Goal: Information Seeking & Learning: Understand process/instructions

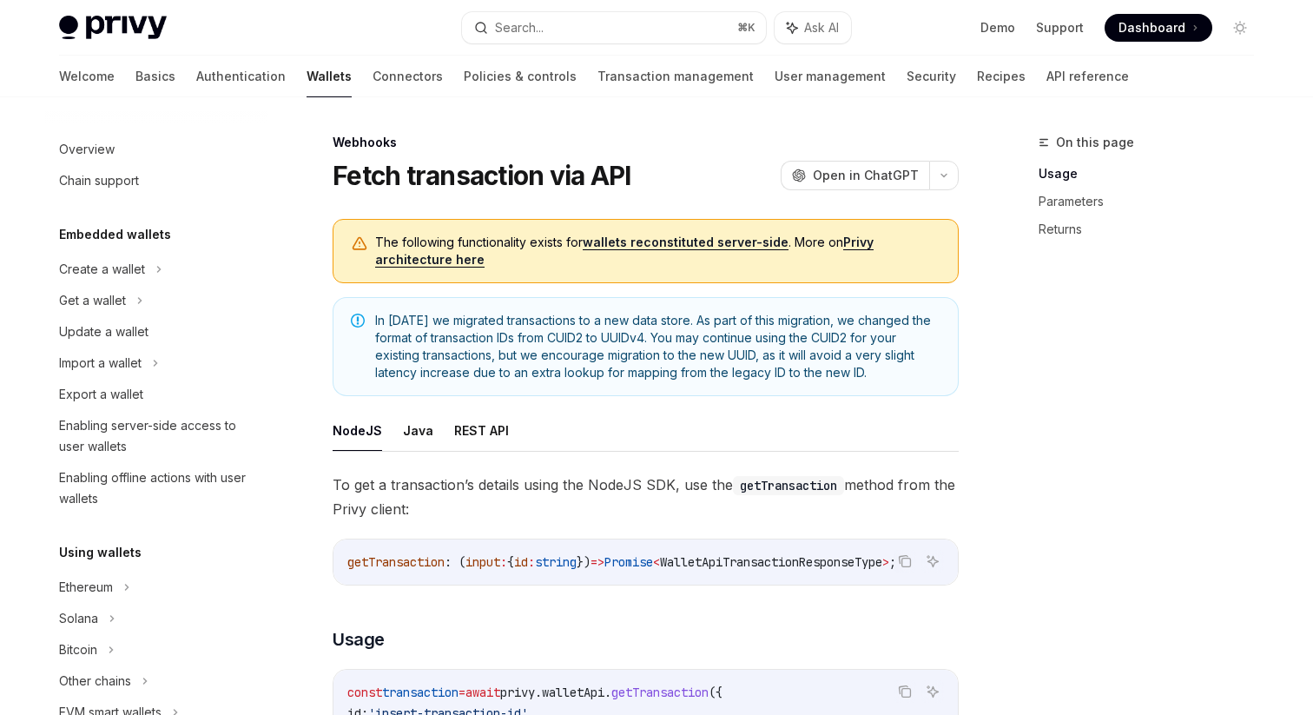
scroll to position [410, 0]
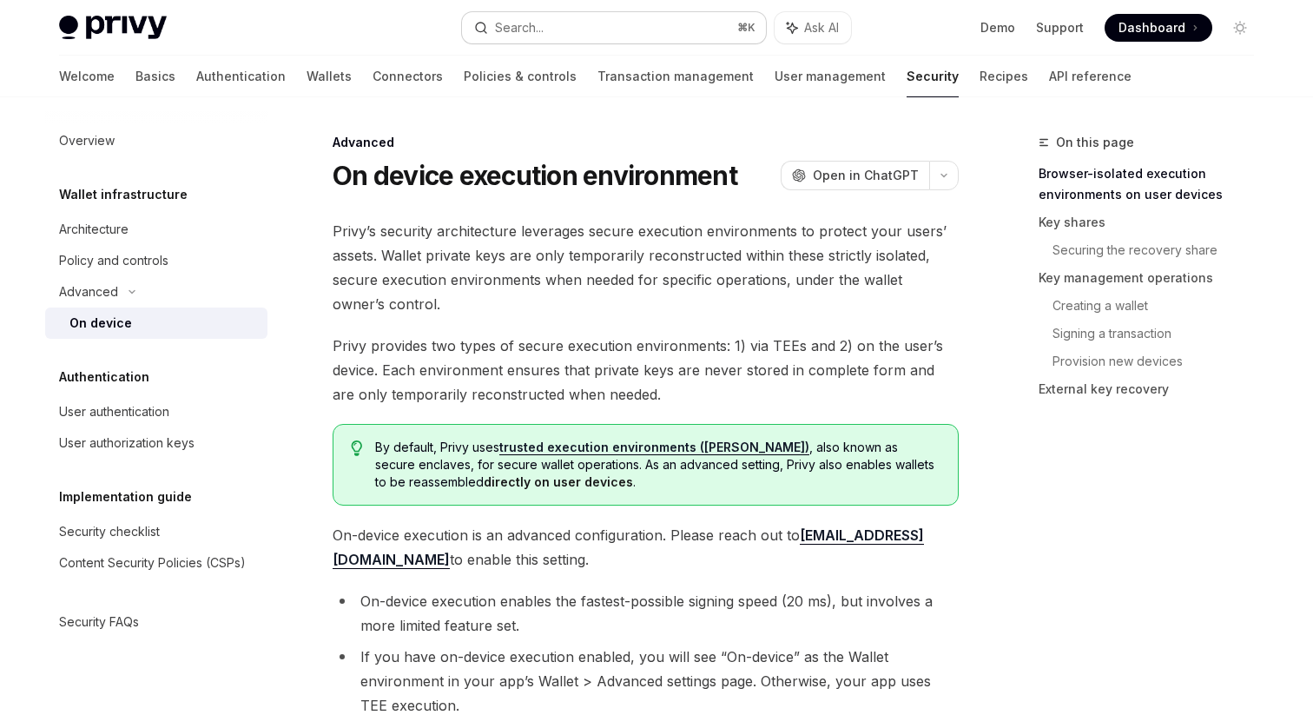
scroll to position [678, 0]
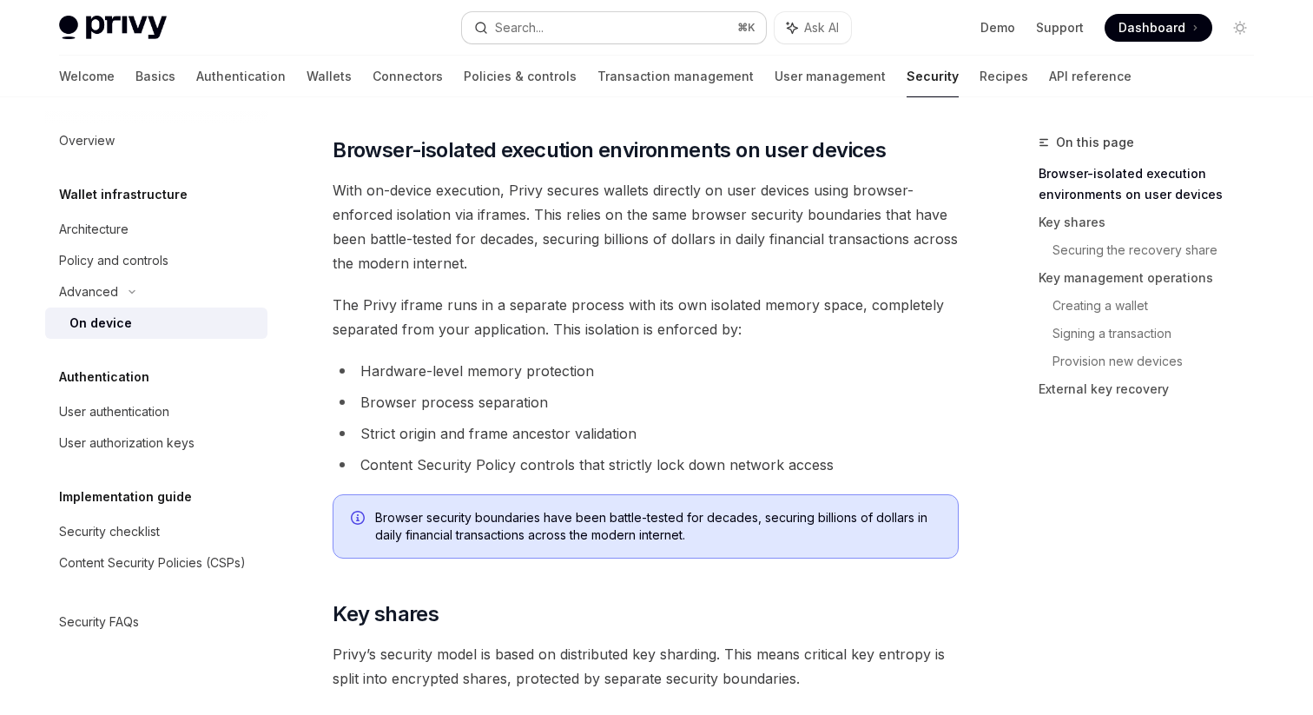
click at [565, 27] on button "Search... ⌘ K" at bounding box center [614, 27] width 304 height 31
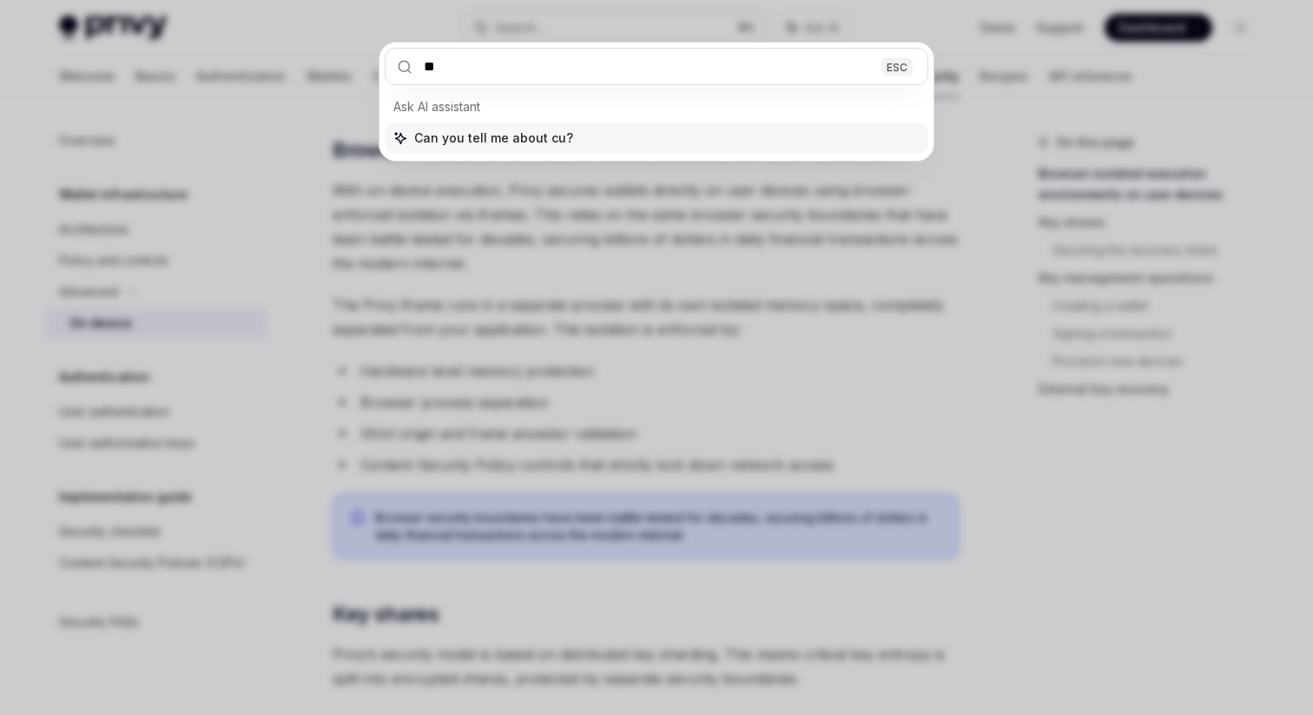
type input "***"
type textarea "*"
type input "******"
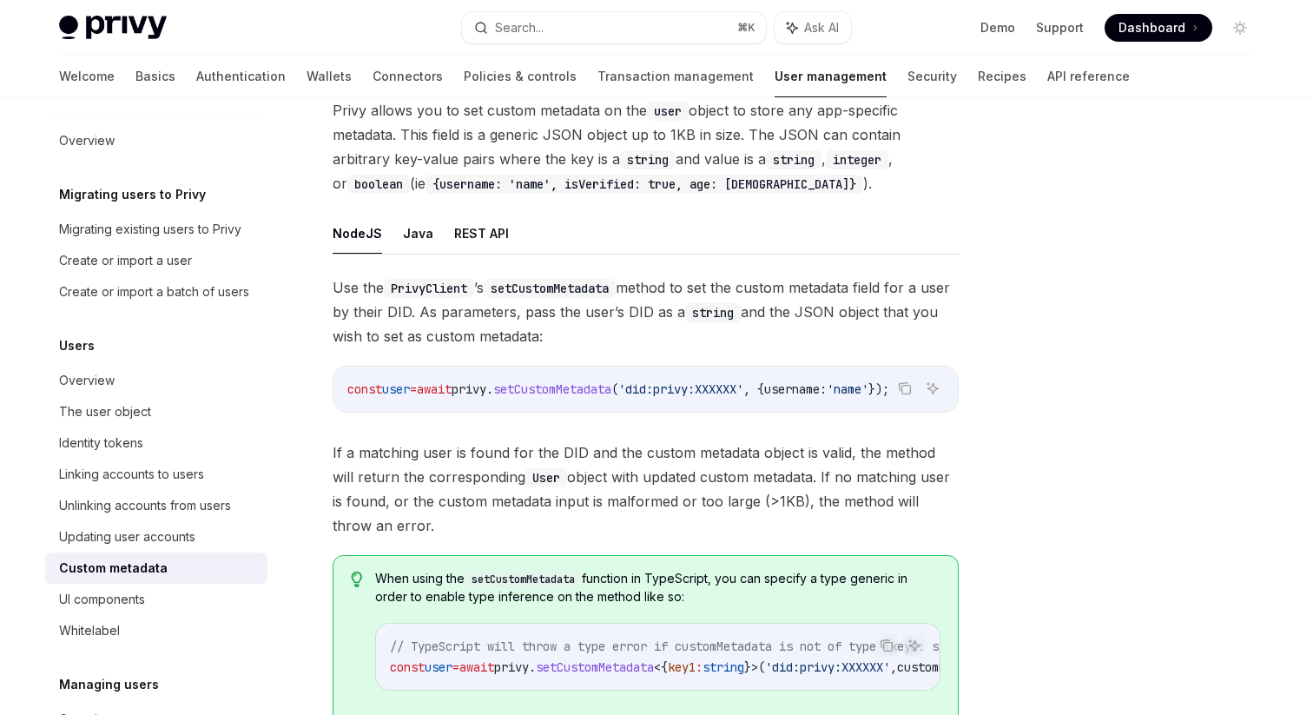
scroll to position [83, 0]
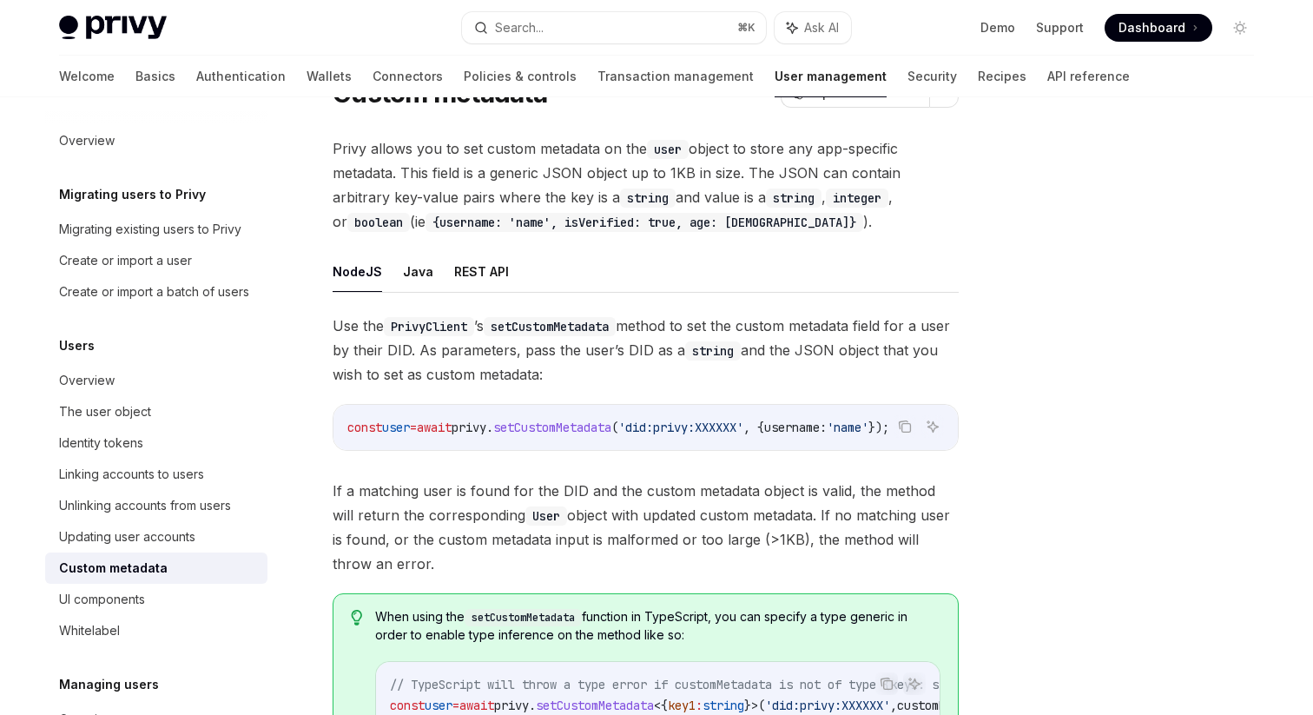
click at [595, 431] on span "setCustomMetadata" at bounding box center [552, 428] width 118 height 16
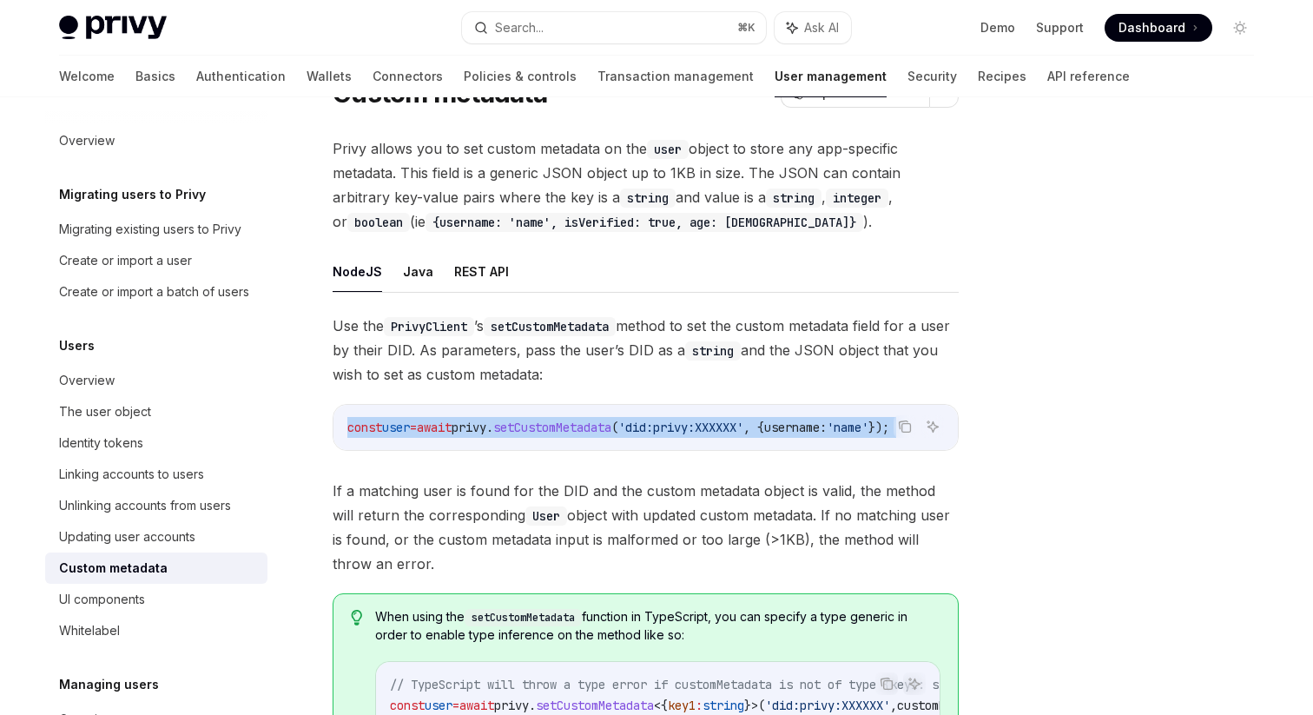
click at [595, 431] on span "setCustomMetadata" at bounding box center [552, 428] width 118 height 16
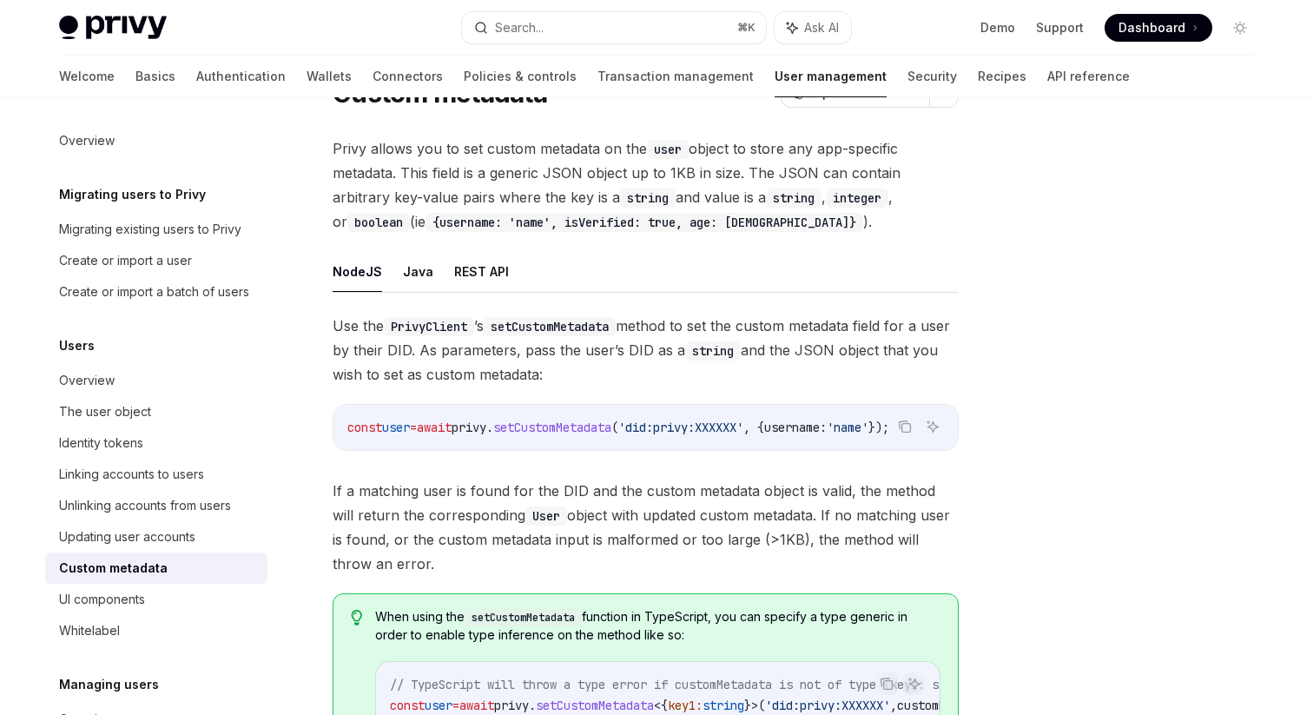
scroll to position [0, 0]
drag, startPoint x: 347, startPoint y: 427, endPoint x: 909, endPoint y: 427, distance: 562.8
click at [909, 427] on div "Copy Ask AI const user = await privy . setCustomMetadata ( 'did:privy:XXXXXX' ,…" at bounding box center [646, 427] width 626 height 47
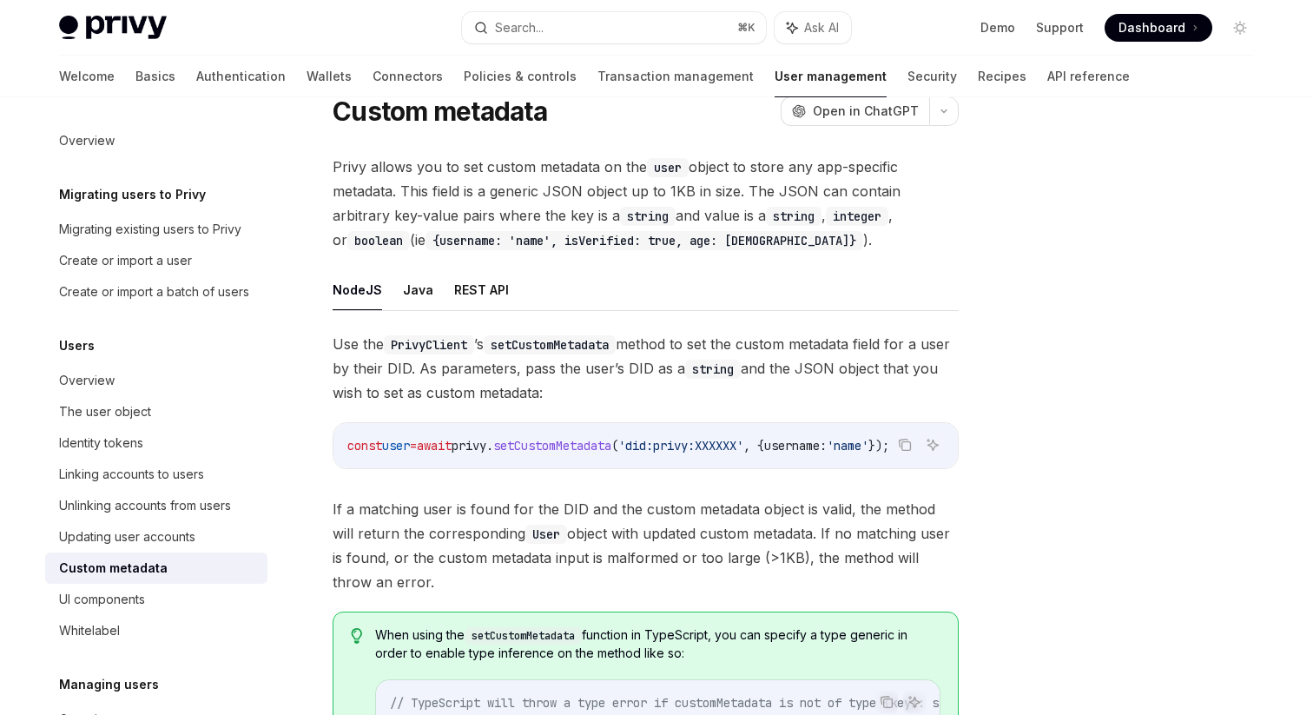
scroll to position [0, 36]
drag, startPoint x: 632, startPoint y: 445, endPoint x: 751, endPoint y: 446, distance: 119.0
click at [743, 446] on span "'did:privy:XXXXXX'" at bounding box center [680, 446] width 125 height 16
click at [764, 445] on span ", {" at bounding box center [753, 446] width 21 height 16
drag, startPoint x: 771, startPoint y: 445, endPoint x: 893, endPoint y: 451, distance: 121.7
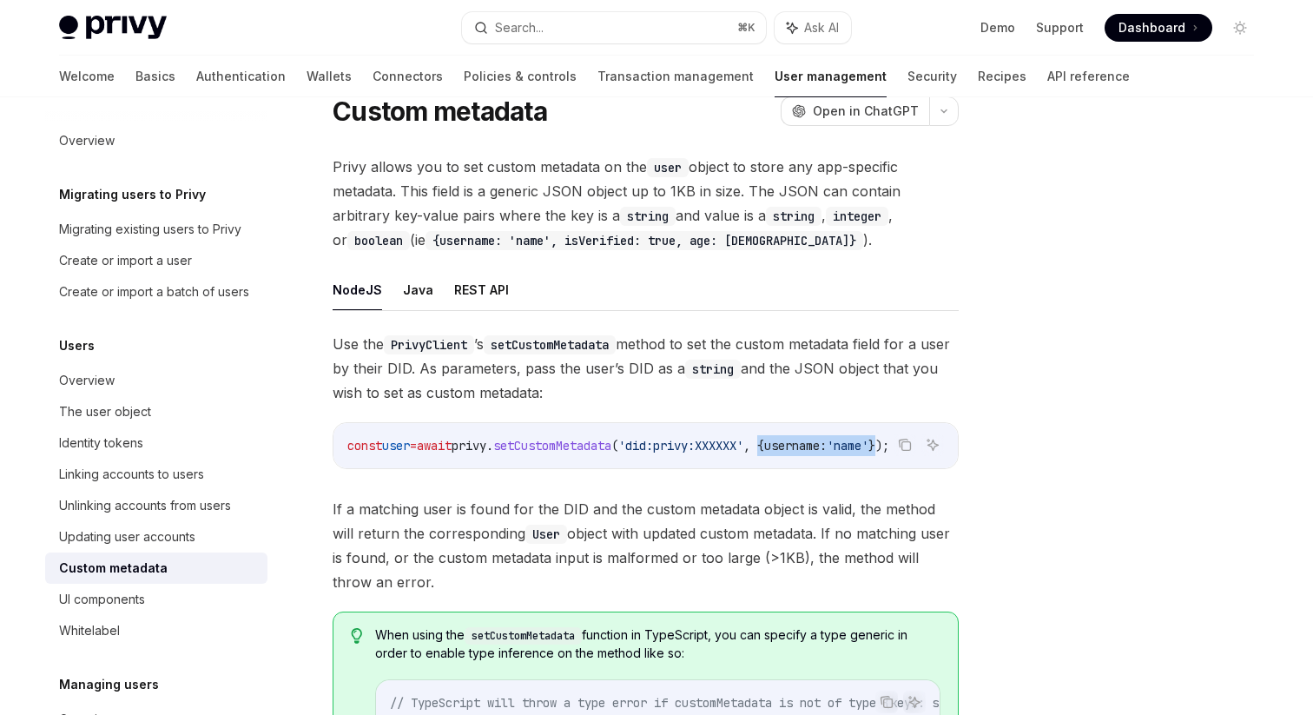
click at [889, 451] on span "const user = await privy . setCustomMetadata ( 'did:privy:XXXXXX' , { username:…" at bounding box center [618, 446] width 542 height 16
click at [805, 446] on span "username:" at bounding box center [795, 446] width 63 height 16
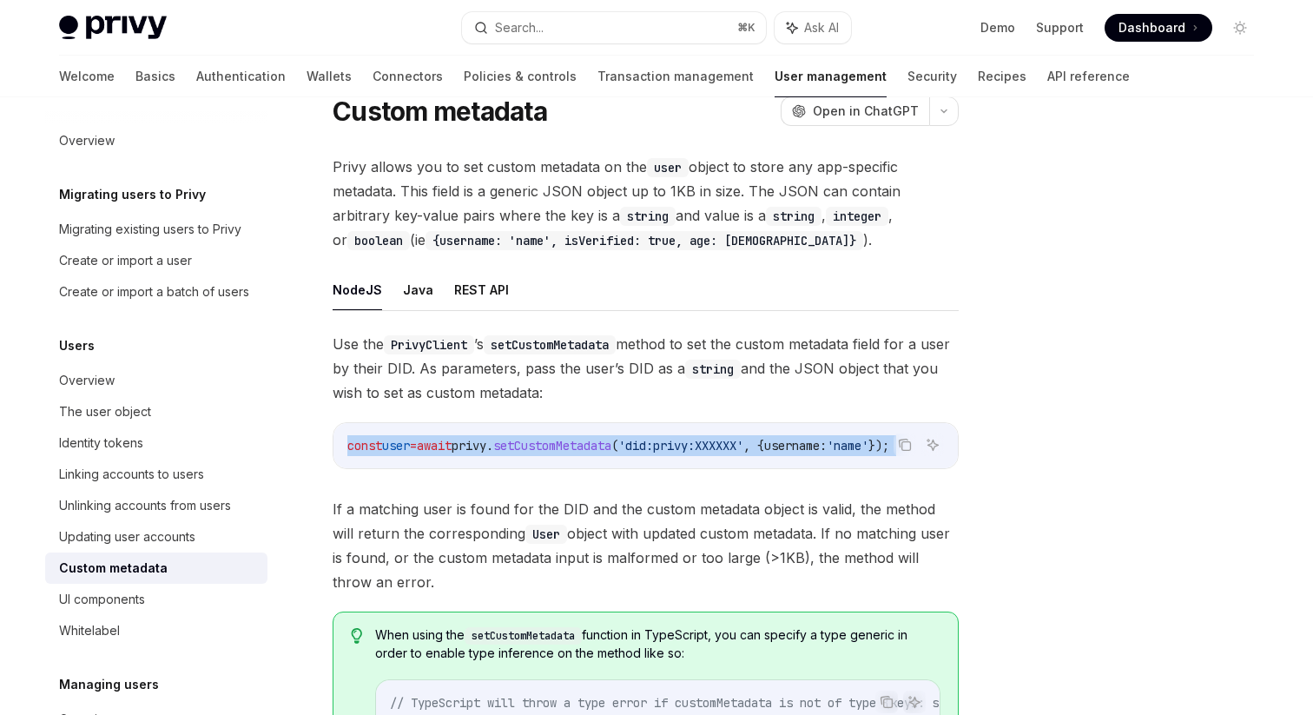
click at [805, 446] on span "username:" at bounding box center [795, 446] width 63 height 16
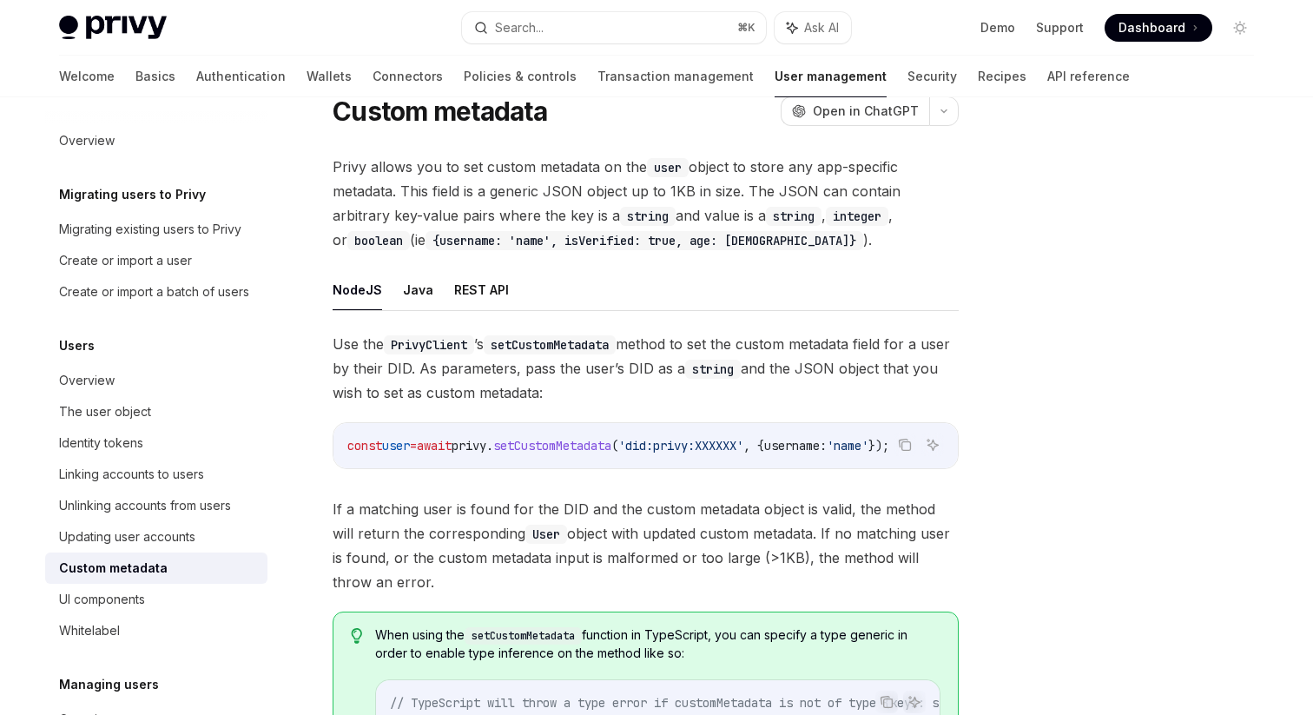
drag, startPoint x: 771, startPoint y: 444, endPoint x: 891, endPoint y: 447, distance: 119.9
click at [889, 447] on span "const user = await privy . setCustomMetadata ( 'did:privy:XXXXXX' , { username:…" at bounding box center [618, 446] width 542 height 16
click at [545, 448] on span "setCustomMetadata" at bounding box center [552, 446] width 118 height 16
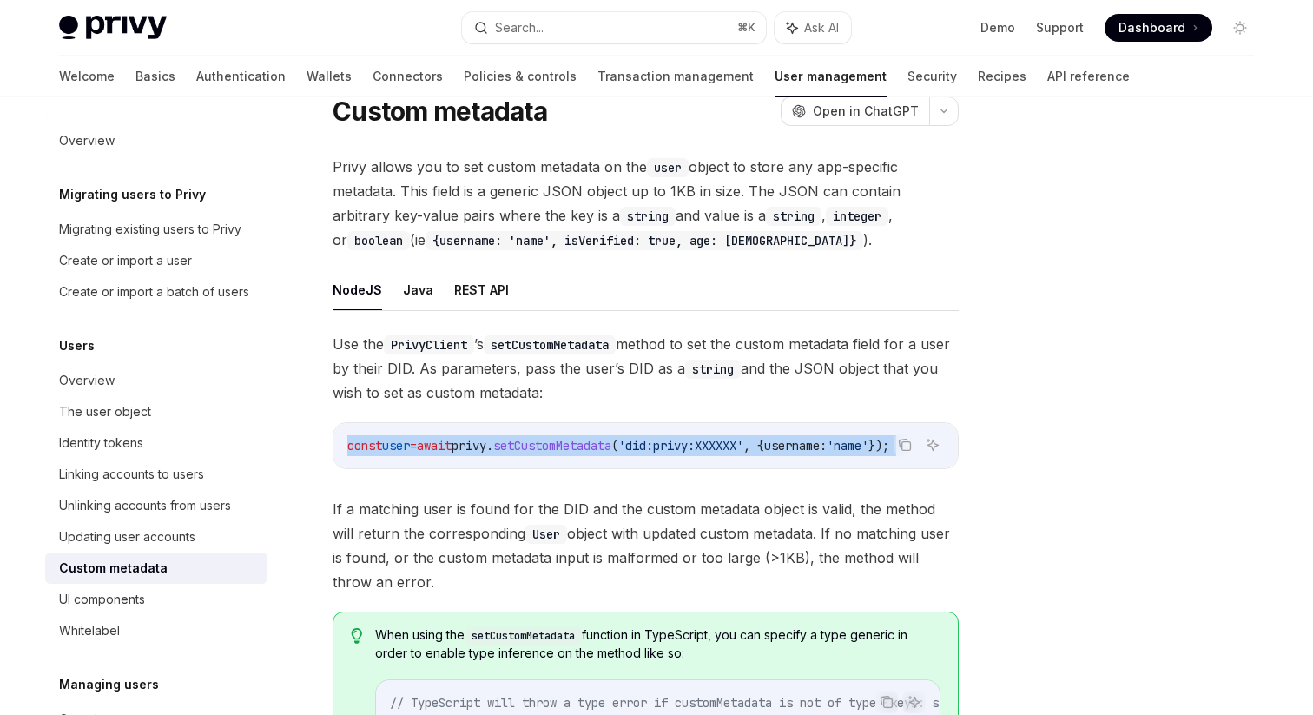
click at [545, 448] on span "setCustomMetadata" at bounding box center [552, 446] width 118 height 16
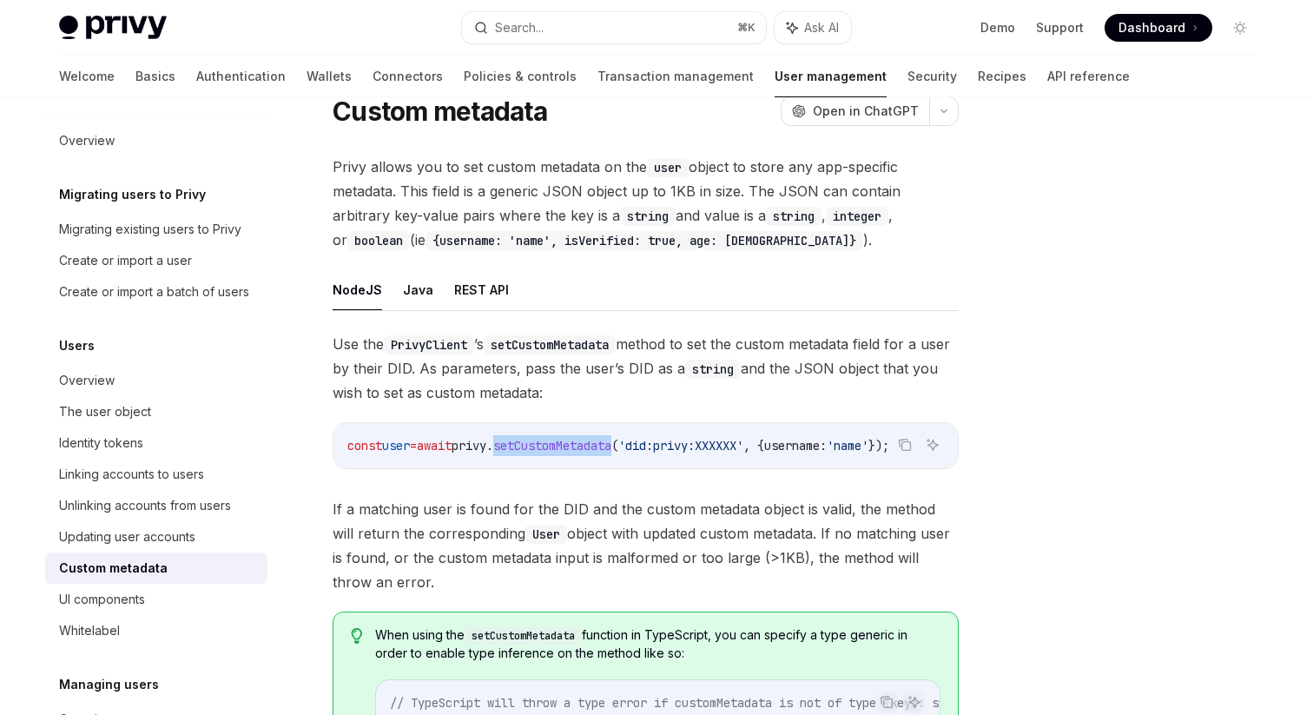
click at [545, 448] on span "setCustomMetadata" at bounding box center [552, 446] width 118 height 16
